Goal: Task Accomplishment & Management: Use online tool/utility

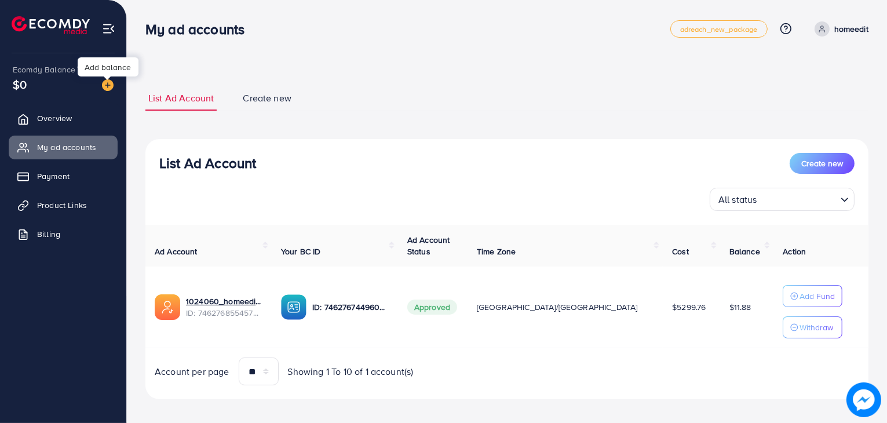
click at [111, 82] on img at bounding box center [108, 85] width 12 height 12
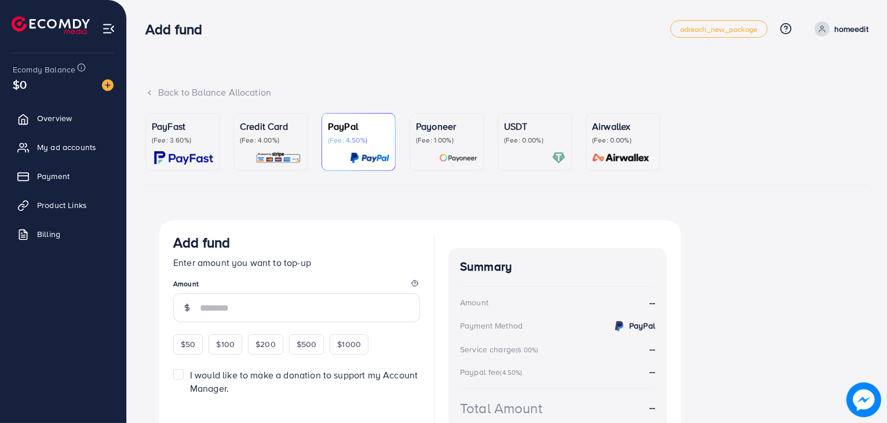
click at [268, 152] on img at bounding box center [278, 157] width 46 height 13
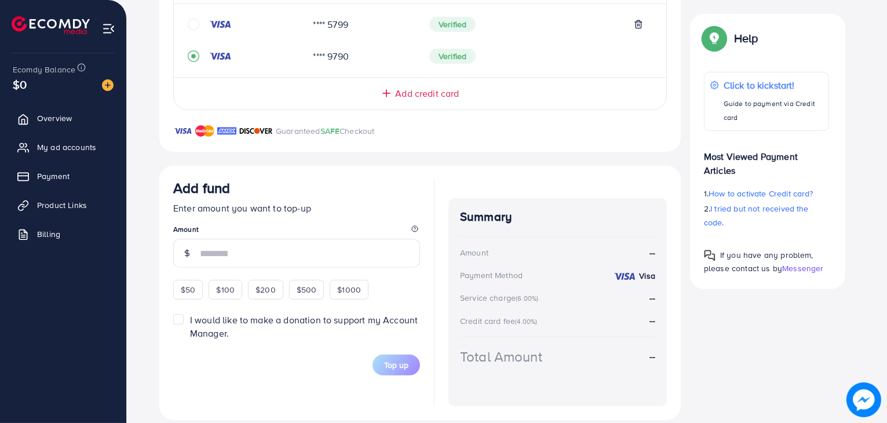
scroll to position [306, 0]
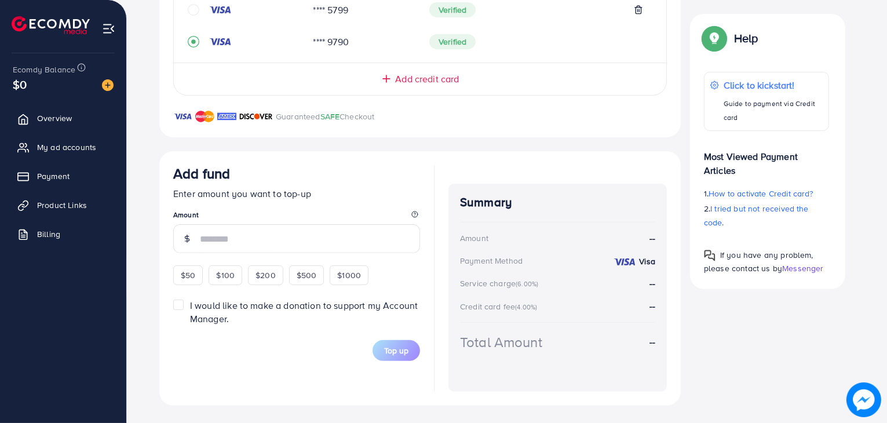
click at [297, 222] on legend "Amount" at bounding box center [296, 217] width 247 height 14
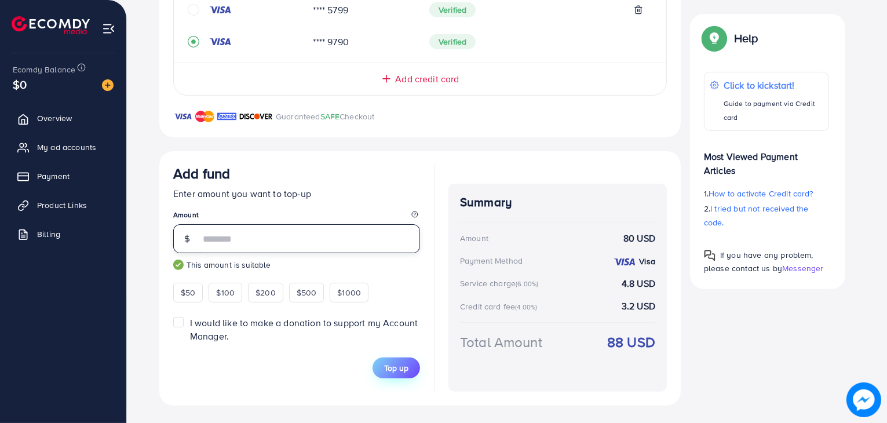
type input "**"
click at [403, 362] on span "Top up" at bounding box center [396, 368] width 24 height 12
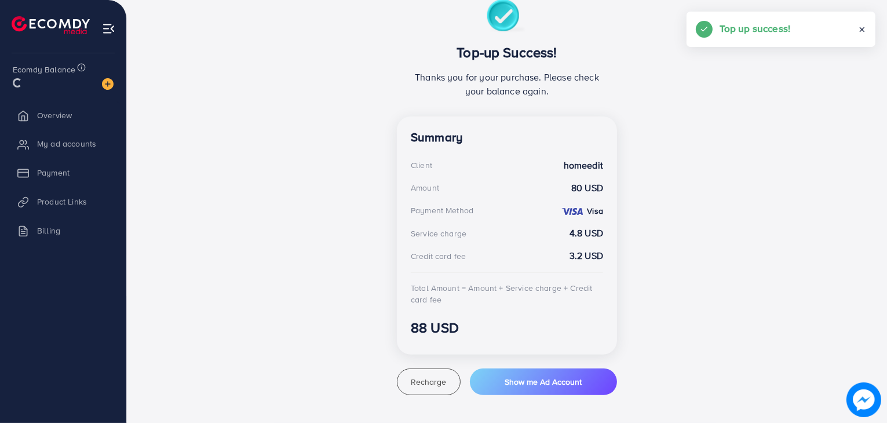
scroll to position [220, 0]
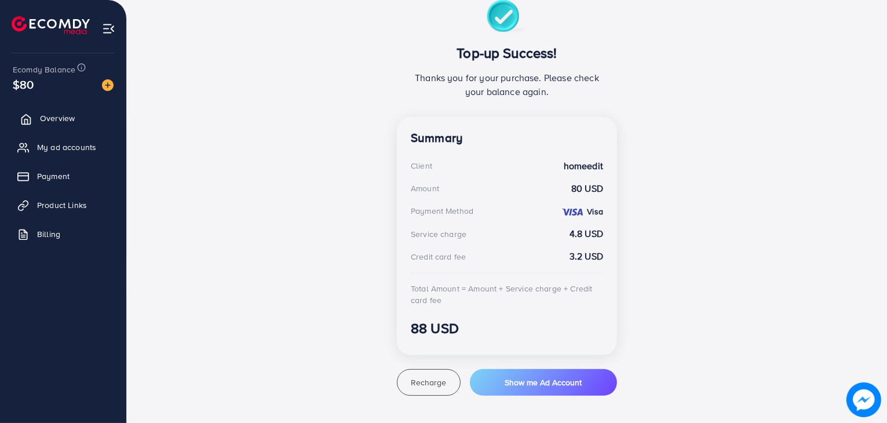
click at [93, 127] on link "Overview" at bounding box center [63, 118] width 109 height 23
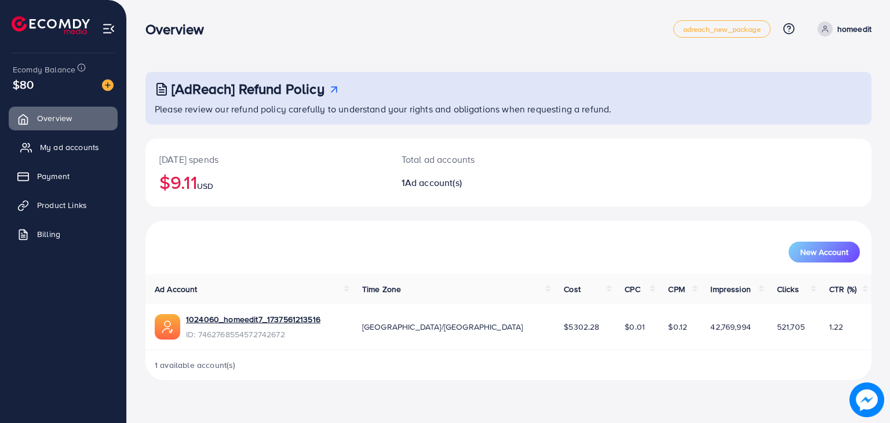
click at [82, 155] on link "My ad accounts" at bounding box center [63, 147] width 109 height 23
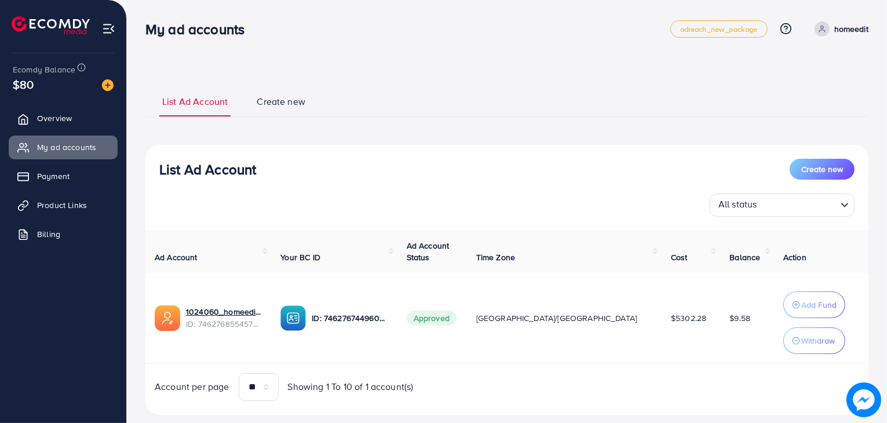
click at [646, 420] on div "List Ad Account Create new List Ad Account Create new All status Loading... Ad …" at bounding box center [506, 250] width 723 height 357
click at [660, 419] on div "List Ad Account Create new List Ad Account Create new All status Loading... Ad …" at bounding box center [506, 250] width 723 height 357
